Goal: Transaction & Acquisition: Purchase product/service

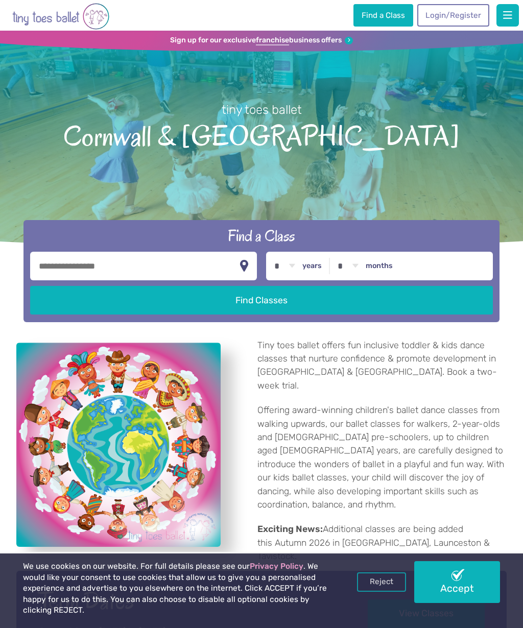
click at [469, 14] on link "Login/Register" at bounding box center [452, 15] width 71 height 22
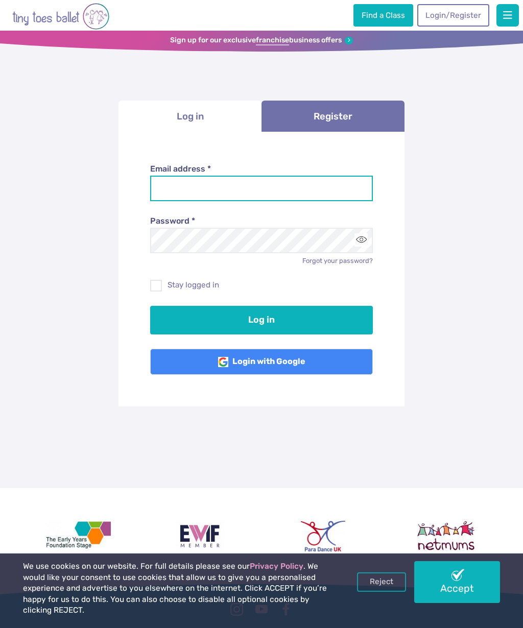
click at [300, 179] on input "Email address *" at bounding box center [261, 189] width 223 height 26
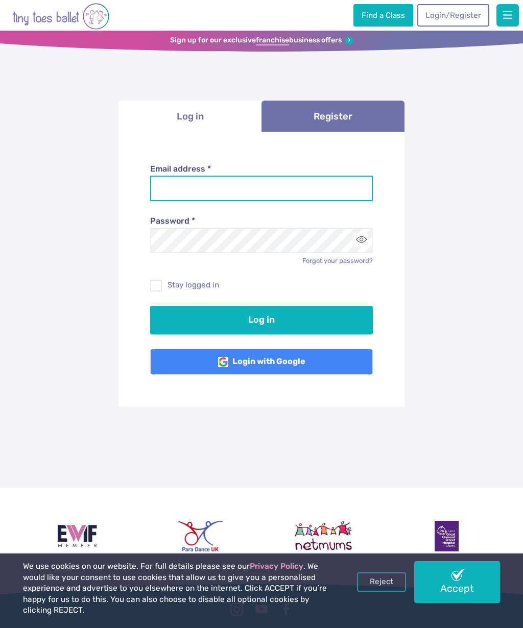
type input "**********"
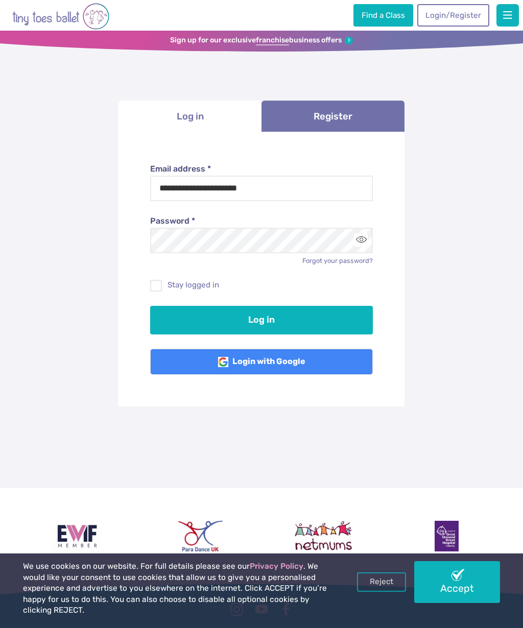
click at [274, 311] on button "Log in" at bounding box center [261, 320] width 223 height 29
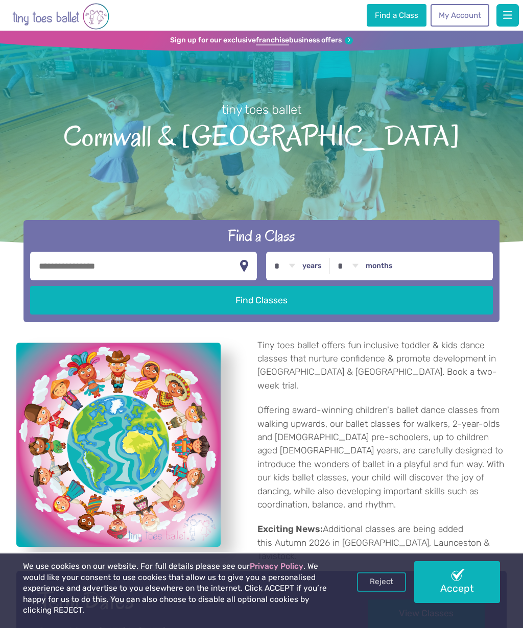
click at [463, 586] on link "Accept" at bounding box center [457, 581] width 86 height 41
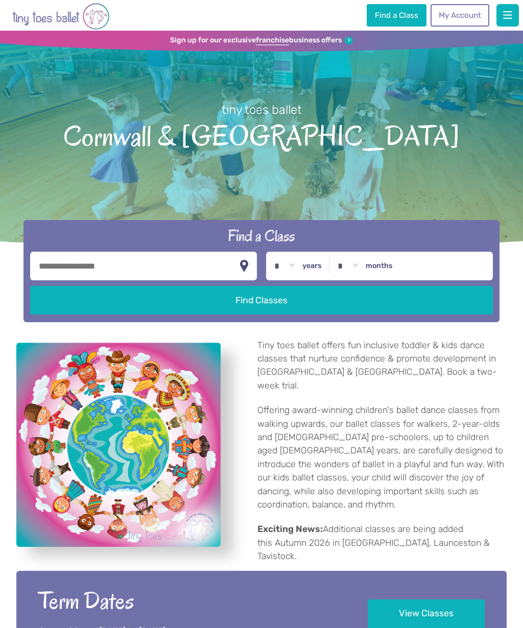
click at [511, 4] on button "button" at bounding box center [507, 15] width 22 height 22
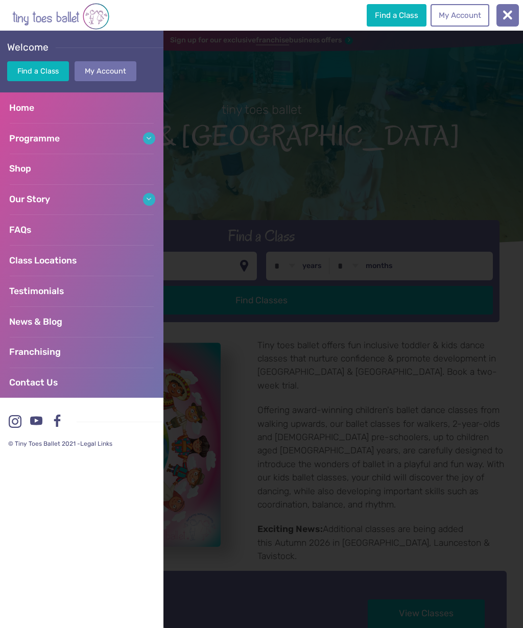
click at [52, 166] on link "Shop" at bounding box center [81, 169] width 163 height 31
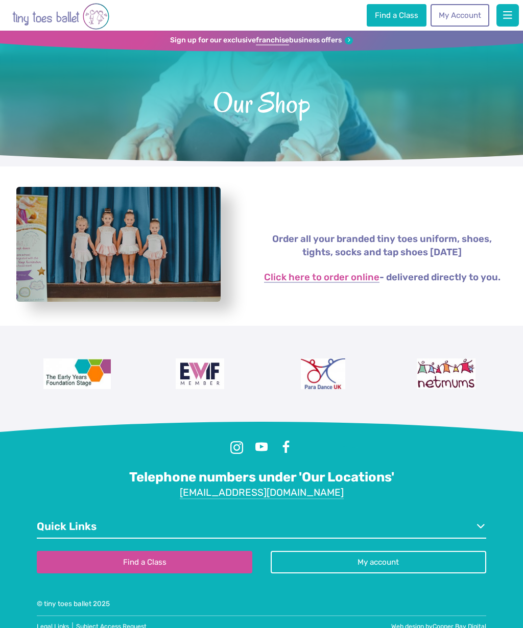
click at [343, 274] on link "Click here to order online" at bounding box center [321, 277] width 115 height 10
